Goal: Check status: Check status

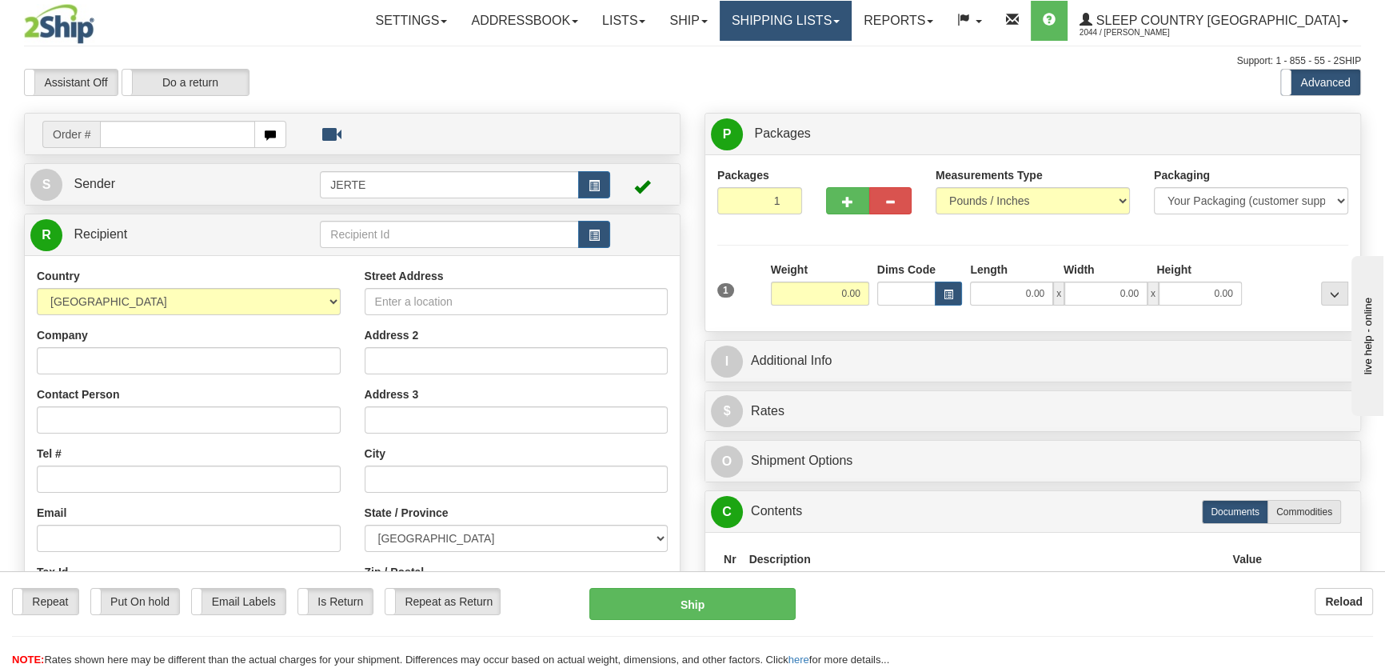
click at [804, 12] on link "Shipping lists" at bounding box center [786, 21] width 132 height 40
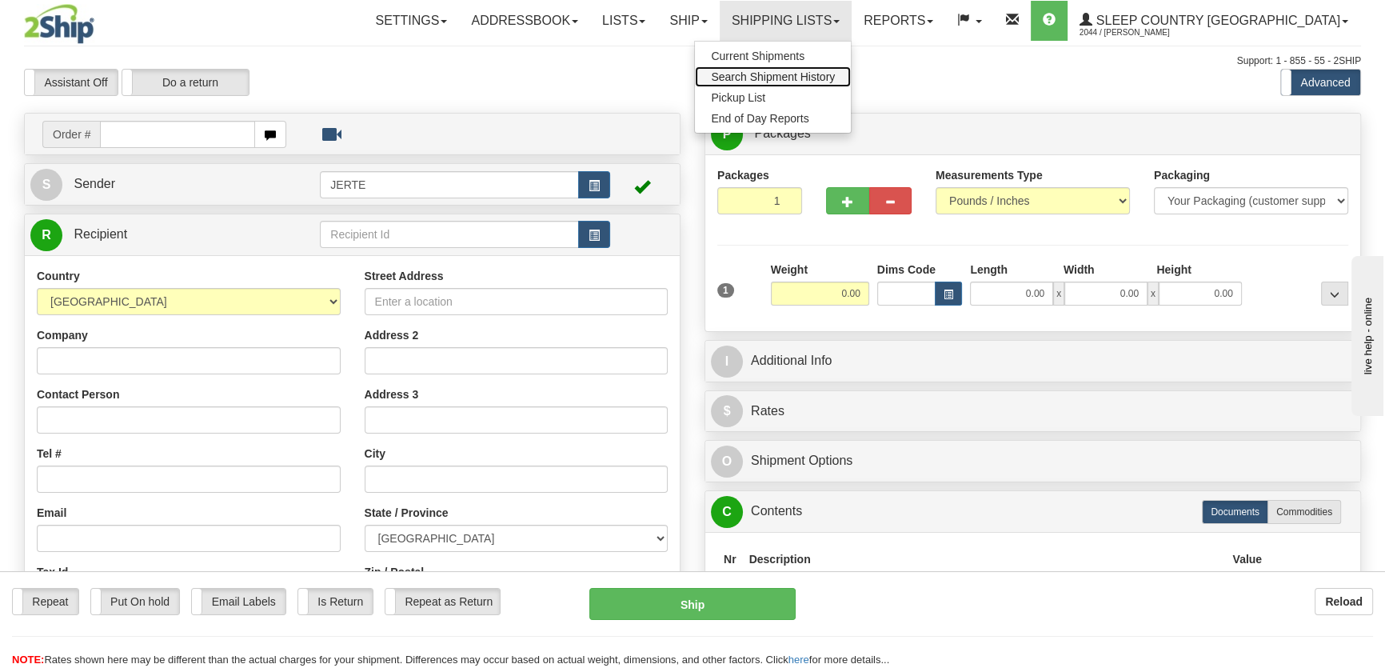
click at [824, 81] on span "Search Shipment History" at bounding box center [773, 76] width 124 height 13
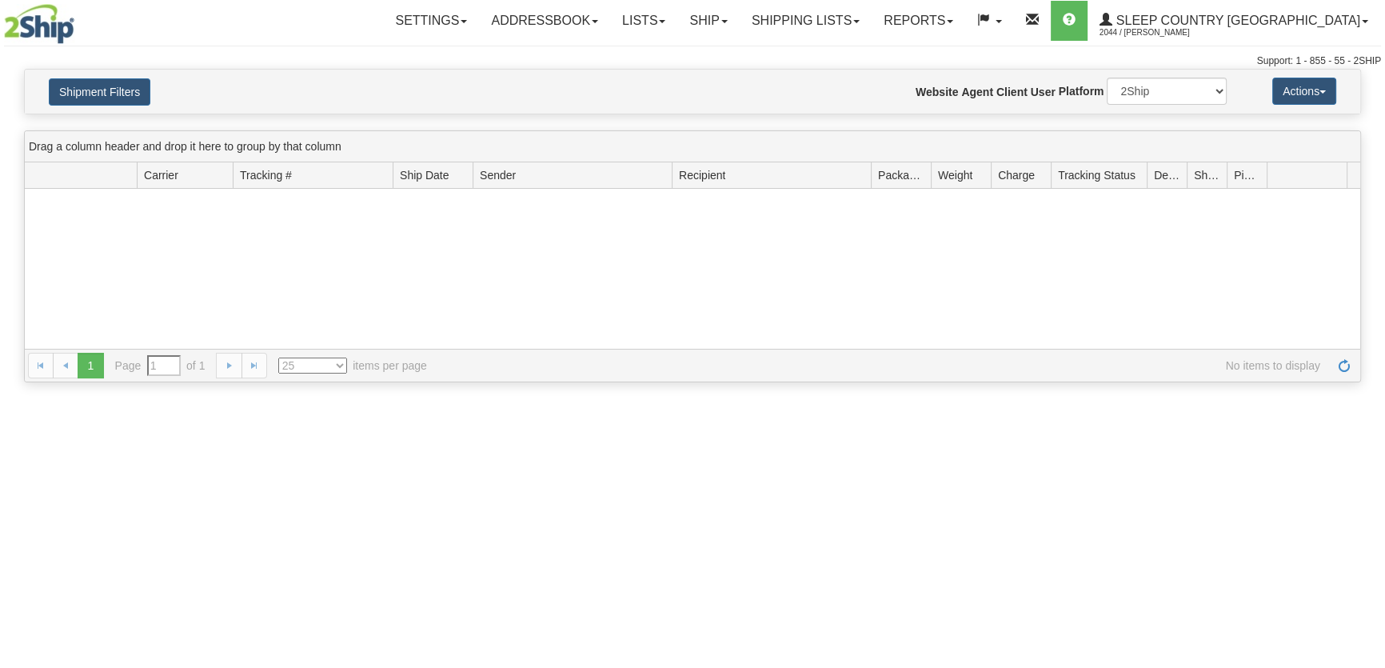
type input "From [DATE] To [DATE]"
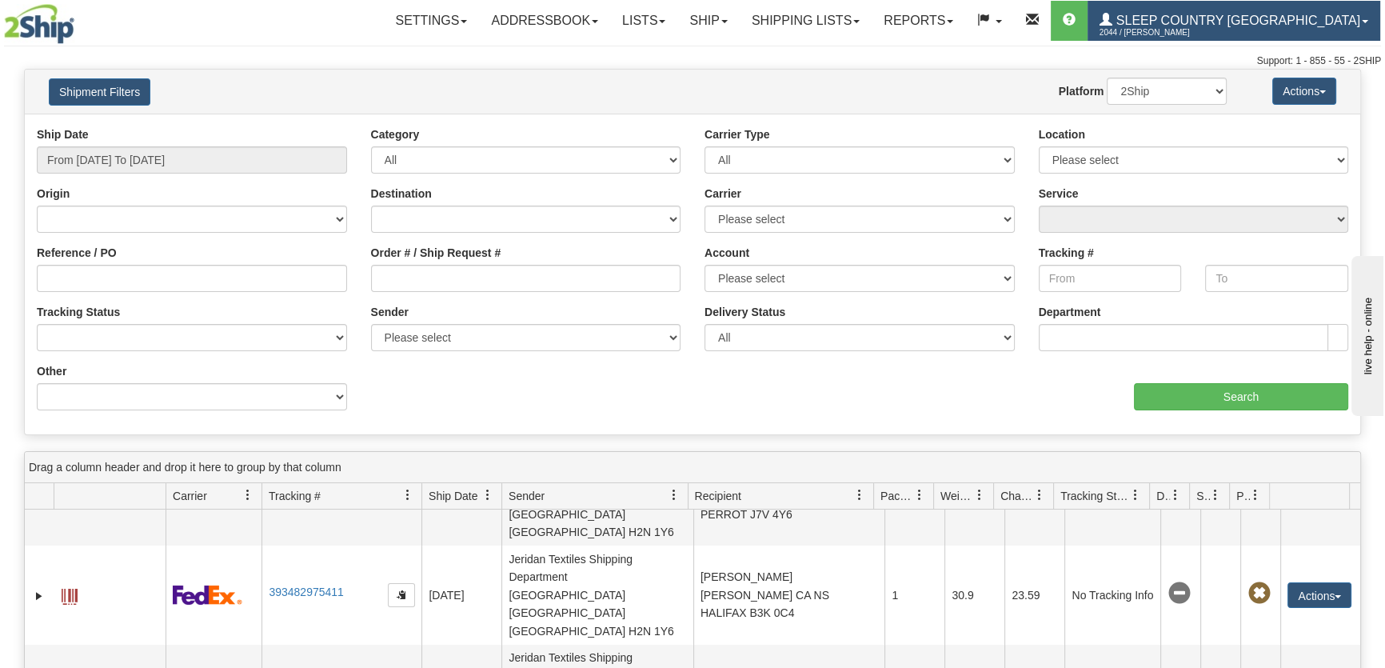
click at [1320, 5] on link "Sleep Country Canada 2044 / Steve Rawas" at bounding box center [1233, 21] width 293 height 40
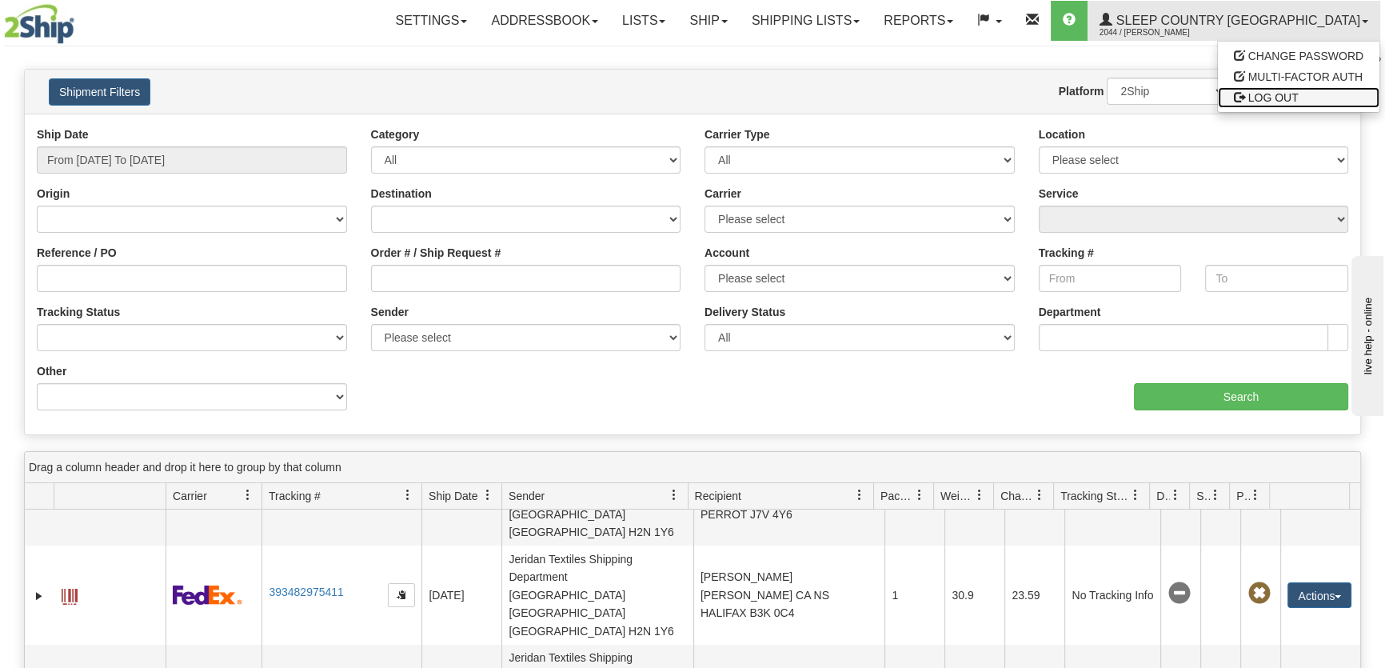
click at [1281, 91] on span "LOG OUT" at bounding box center [1273, 97] width 50 height 13
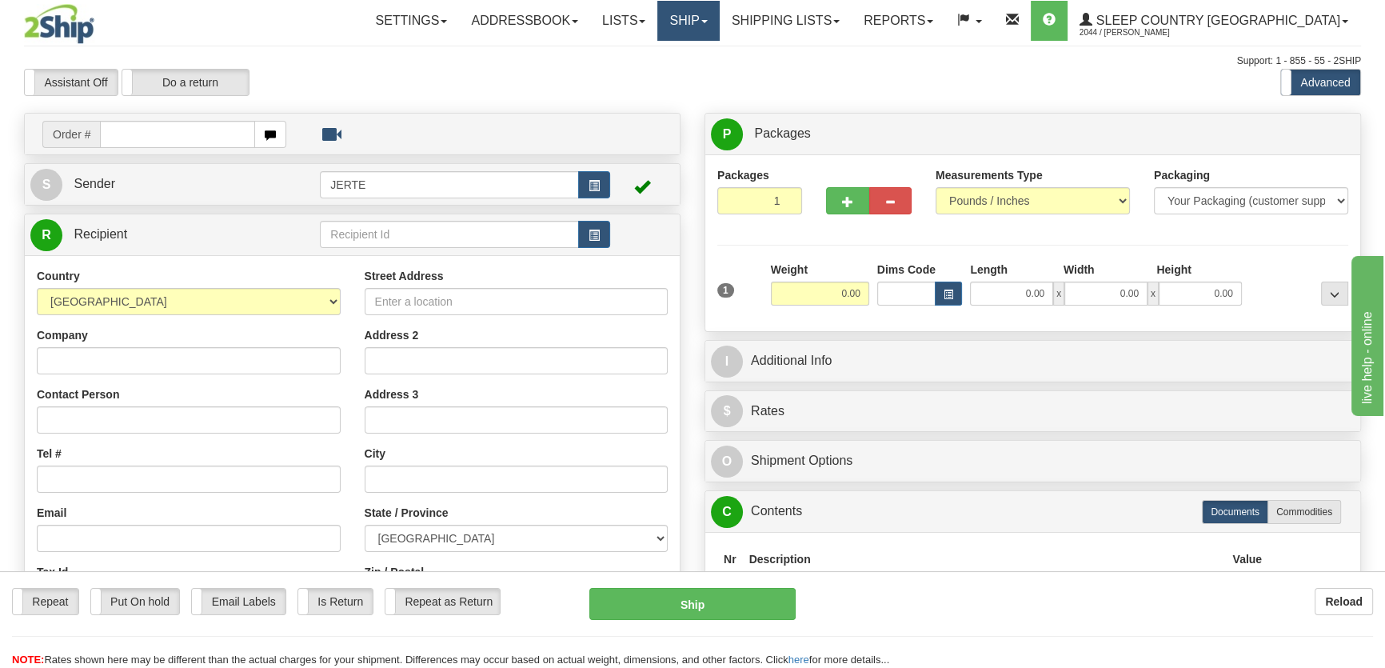
click at [719, 23] on link "Ship" at bounding box center [688, 21] width 62 height 40
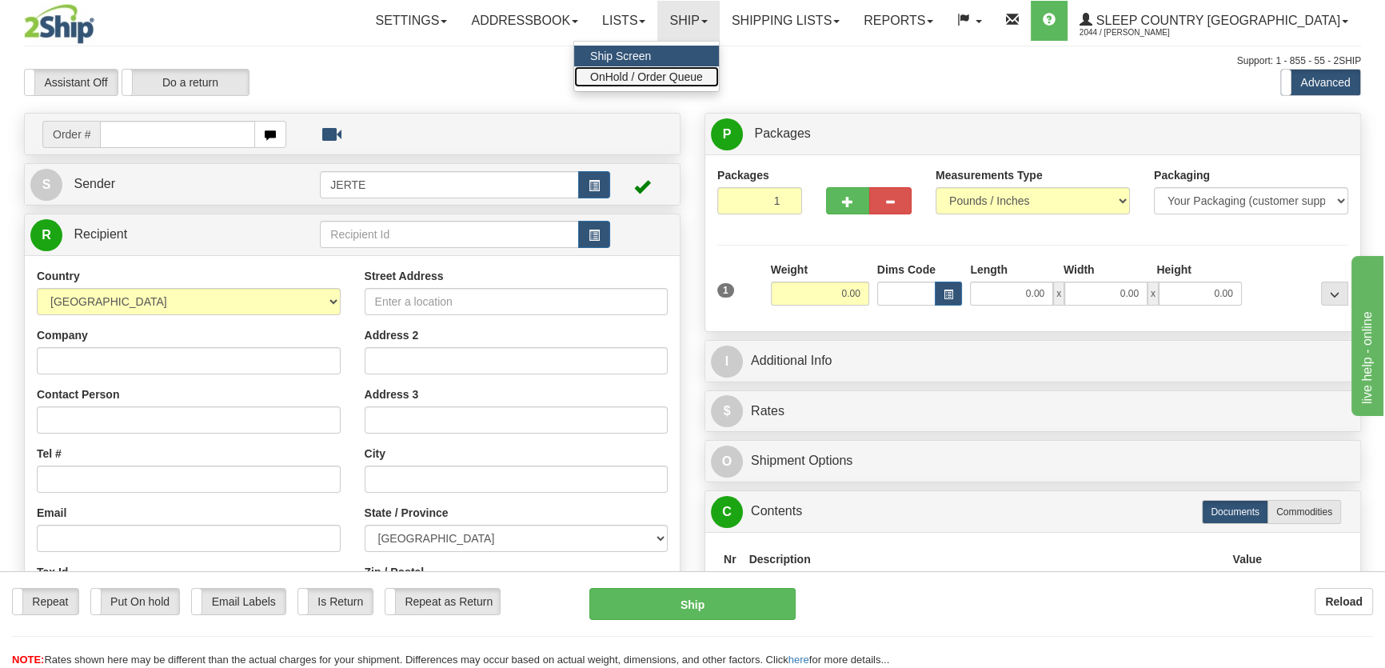
click at [719, 83] on link "OnHold / Order Queue" at bounding box center [646, 76] width 145 height 21
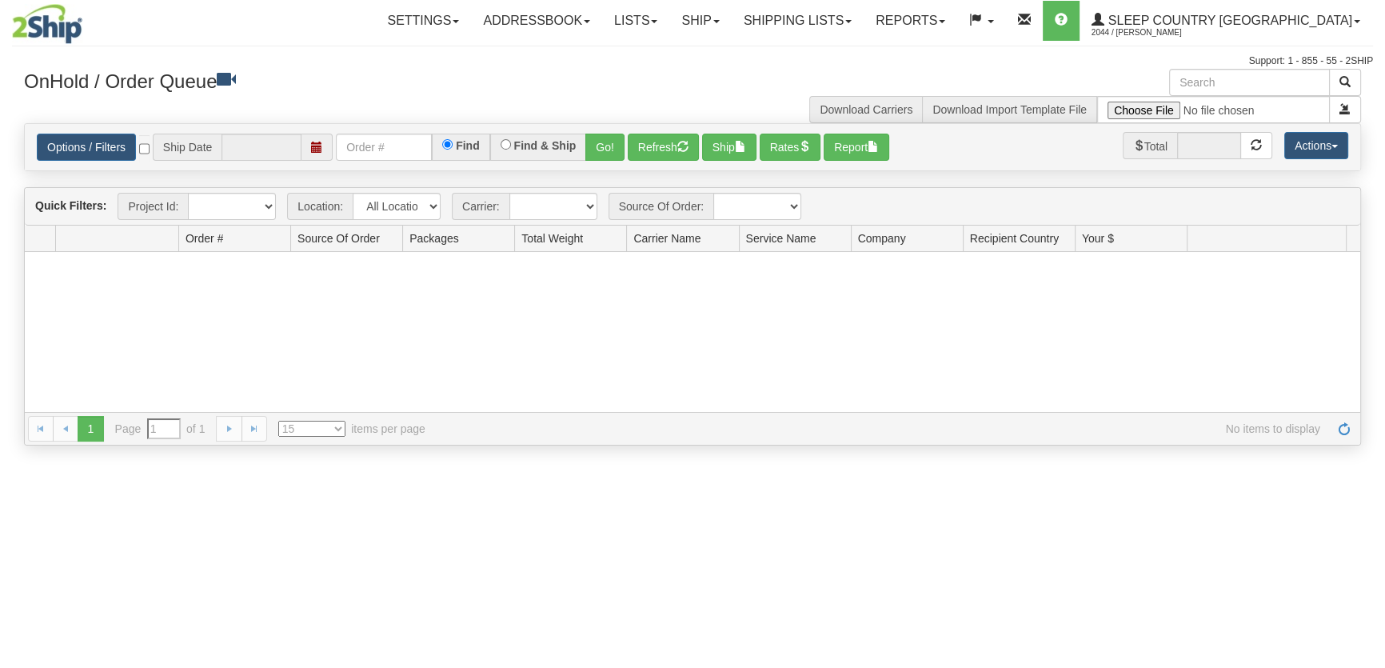
type input "[DATE]"
